Goal: Information Seeking & Learning: Learn about a topic

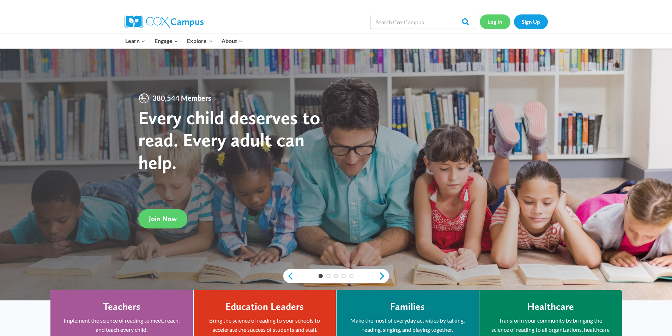
click at [495, 18] on link "Log In" at bounding box center [494, 21] width 31 height 14
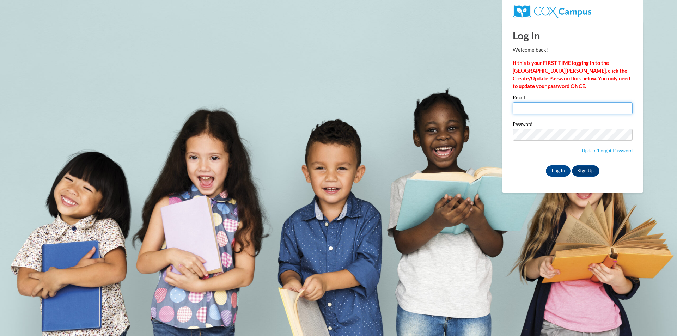
click at [534, 109] on input "Email" at bounding box center [573, 108] width 120 height 12
type input "tparker@shelteringarmsforkids.com"
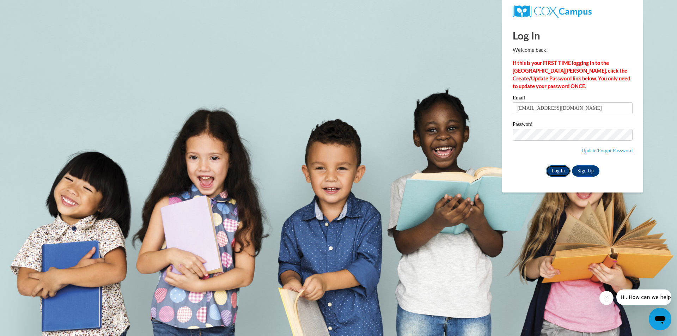
click at [561, 170] on input "Log In" at bounding box center [558, 170] width 25 height 11
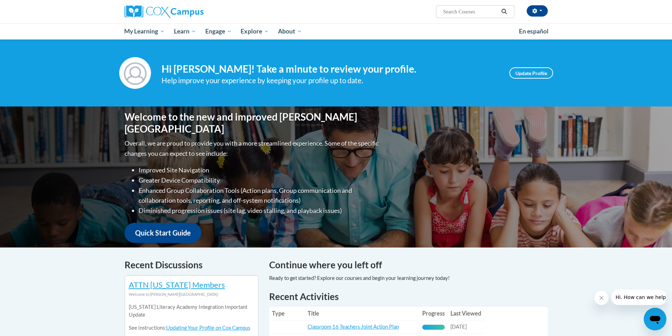
click at [465, 9] on input "Search..." at bounding box center [470, 11] width 56 height 8
type input "Alphabet Knowledge"
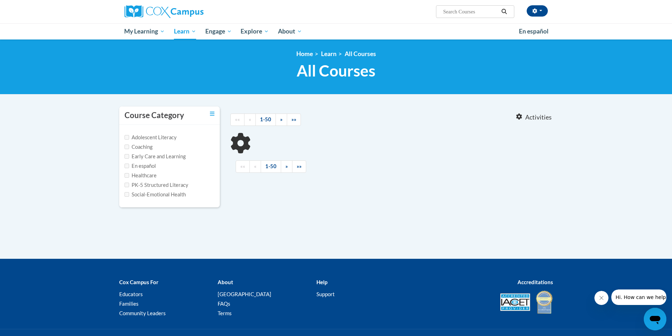
type input "Alphabet Knowledge"
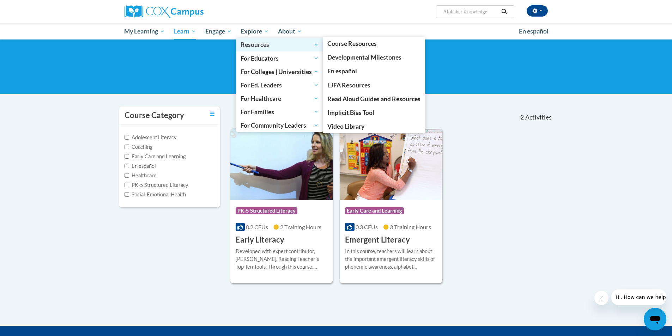
click at [255, 47] on span "Resources" at bounding box center [279, 45] width 78 height 8
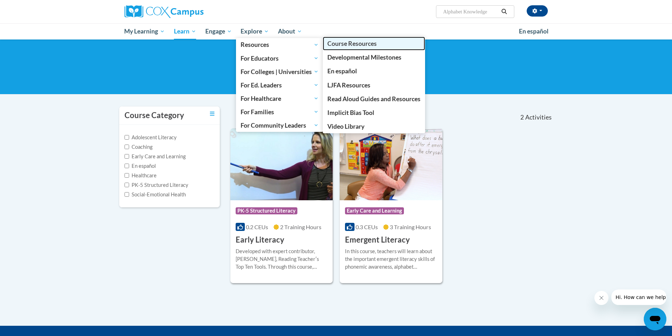
click at [344, 44] on span "Course Resources" at bounding box center [351, 43] width 49 height 7
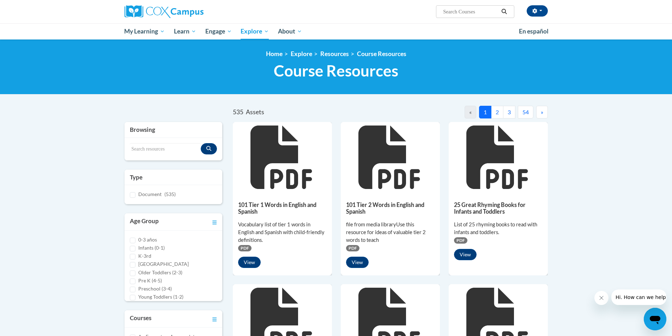
click at [465, 13] on input "Search..." at bounding box center [470, 11] width 56 height 8
type input "alphabet knowledge"
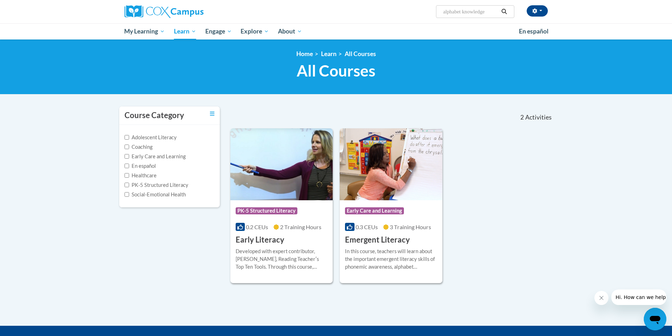
click at [459, 11] on input "alphabet knowledge" at bounding box center [470, 11] width 56 height 8
type input "letter sounds"
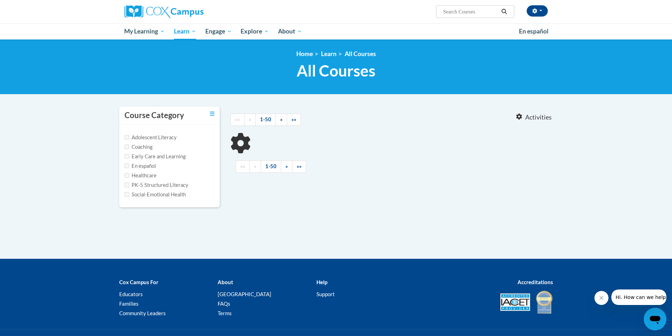
type input "letter sounds"
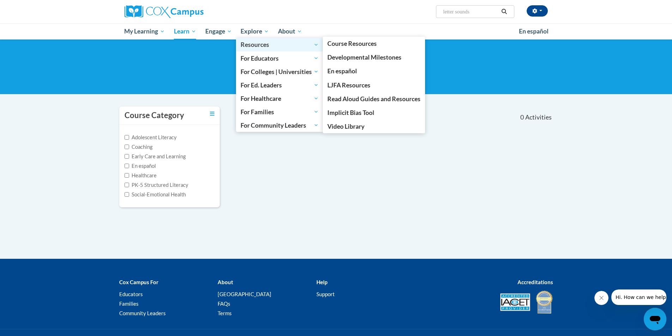
click at [262, 44] on span "Resources" at bounding box center [279, 45] width 78 height 8
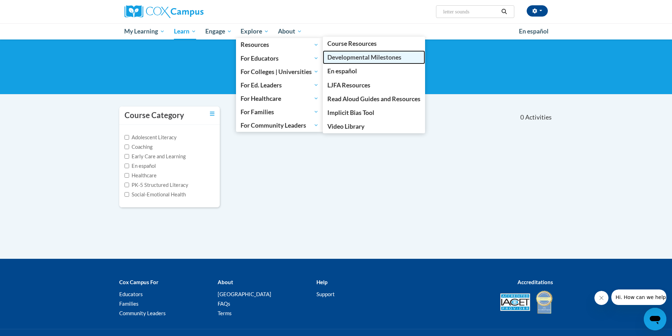
click at [357, 55] on span "Developmental Milestones" at bounding box center [364, 57] width 74 height 7
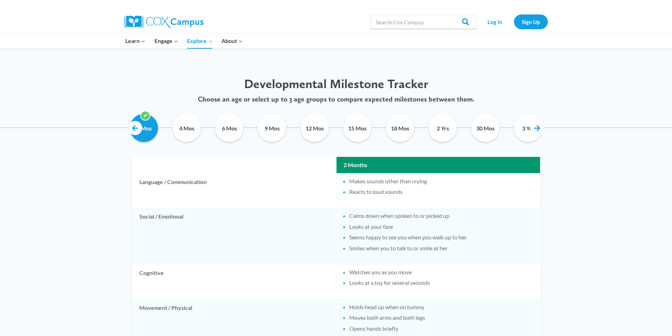
scroll to position [338, 0]
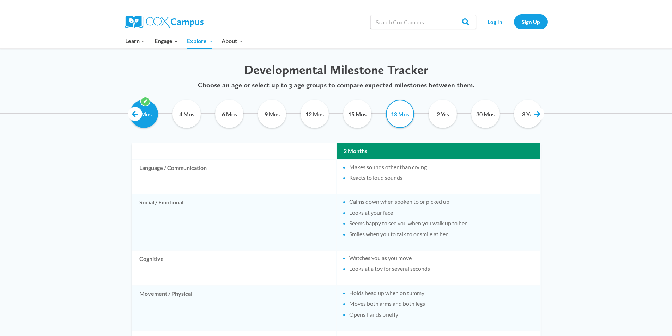
click at [394, 110] on input "18 Mos" at bounding box center [400, 114] width 32 height 28
checkbox input "true"
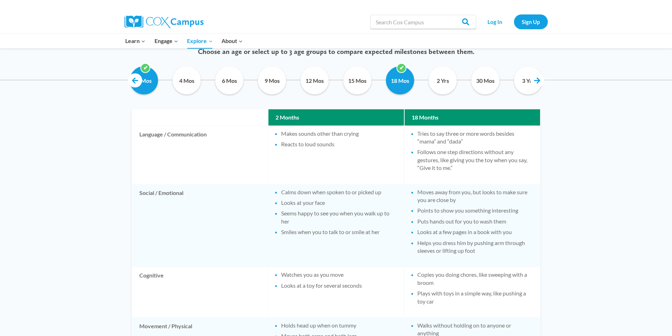
scroll to position [371, 0]
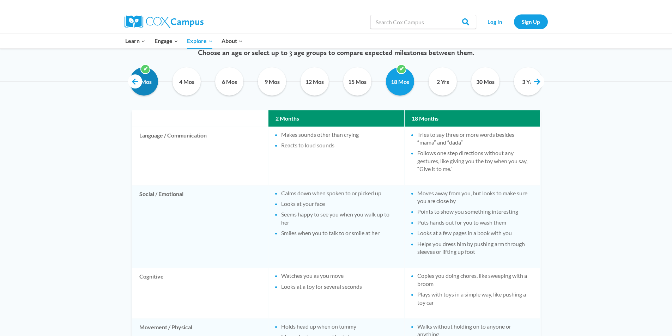
click at [149, 84] on input "2 Mos" at bounding box center [144, 81] width 32 height 28
checkbox input "false"
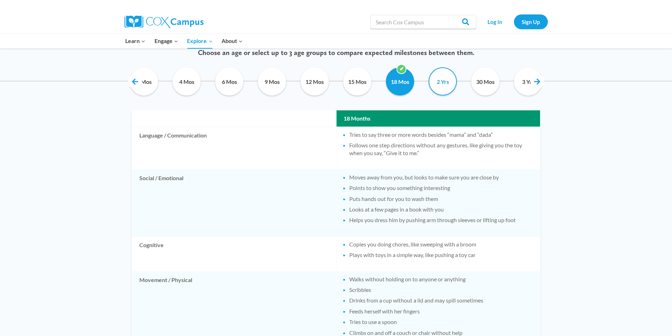
click at [442, 83] on input "2 Yrs" at bounding box center [443, 81] width 32 height 28
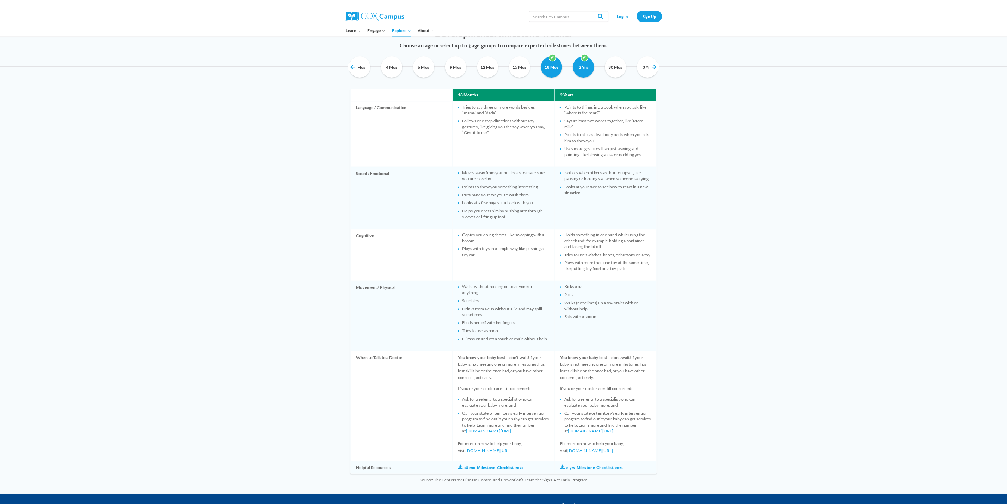
scroll to position [363, 0]
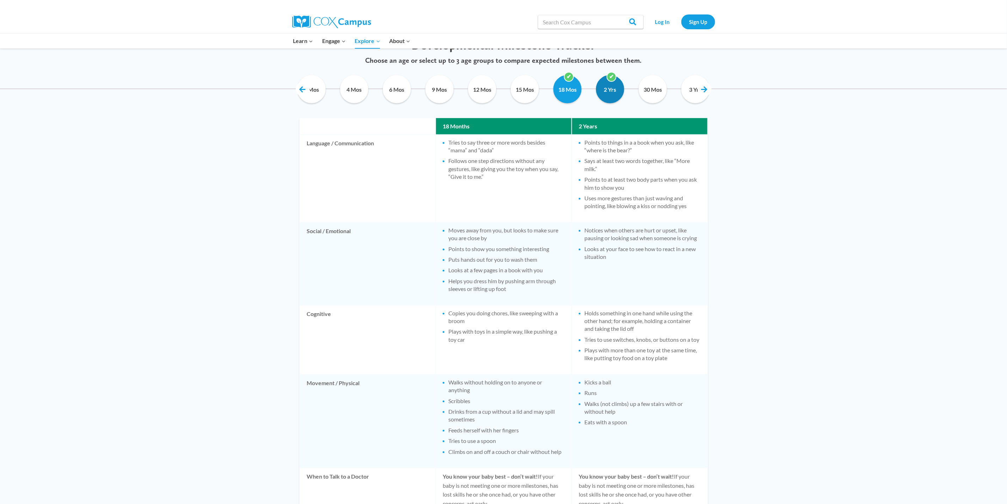
click at [609, 77] on input "2 Yrs" at bounding box center [610, 89] width 32 height 28
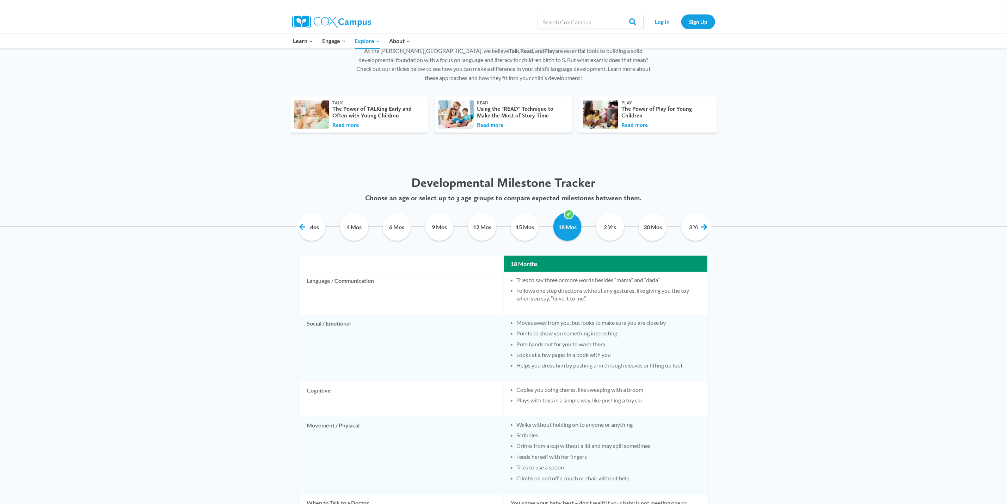
scroll to position [129, 0]
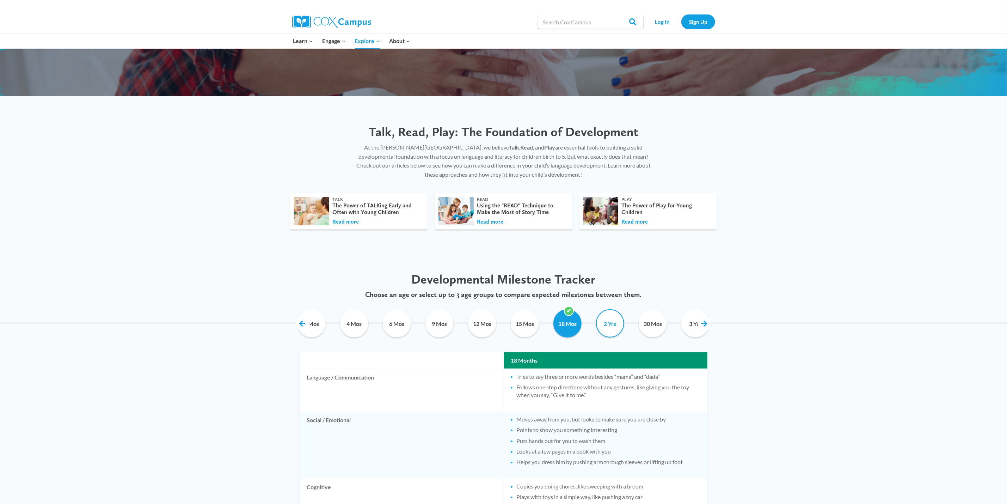
click at [607, 330] on input "2 Yrs" at bounding box center [610, 323] width 32 height 28
checkbox input "true"
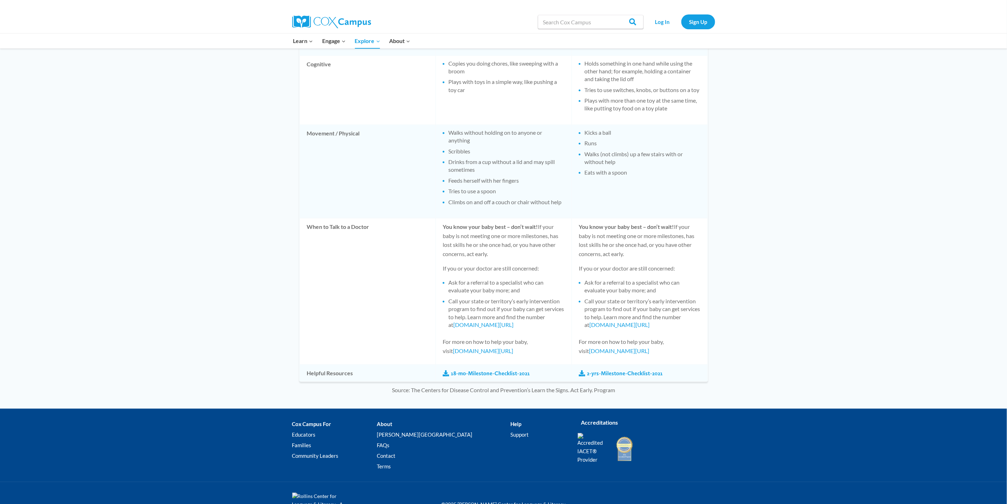
scroll to position [616, 0]
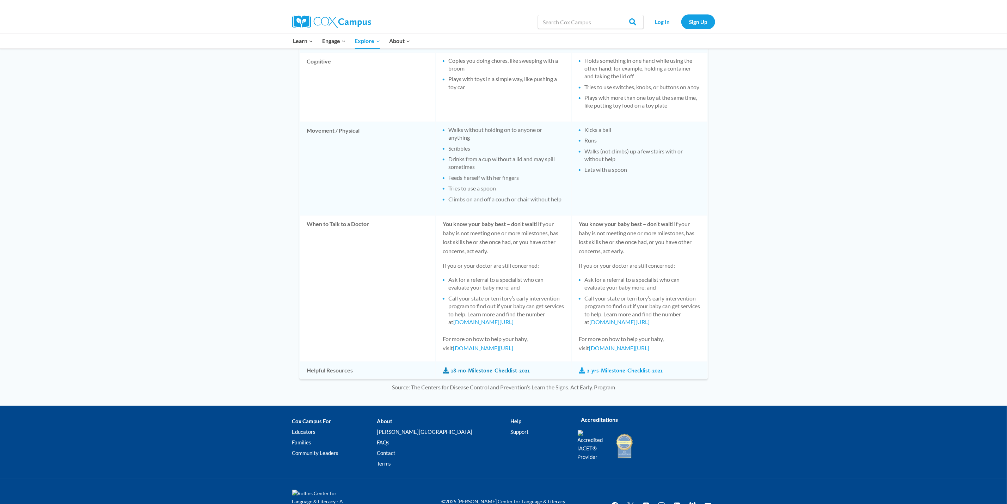
click at [470, 336] on link "18-mo-Milestone-Checklist-2021" at bounding box center [486, 371] width 87 height 8
click at [622, 336] on link "2-yrs-Milestone-Checklist-2021" at bounding box center [621, 371] width 84 height 8
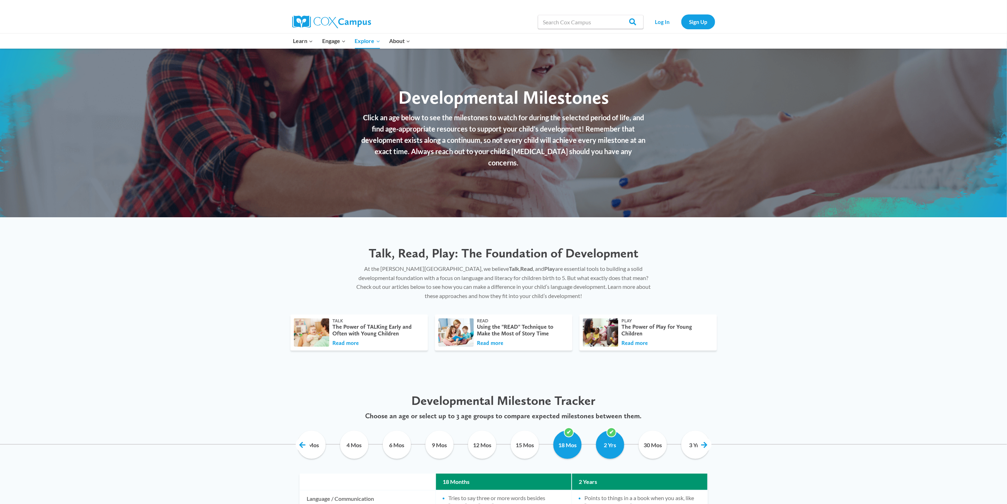
scroll to position [0, 0]
